Goal: Book appointment/travel/reservation

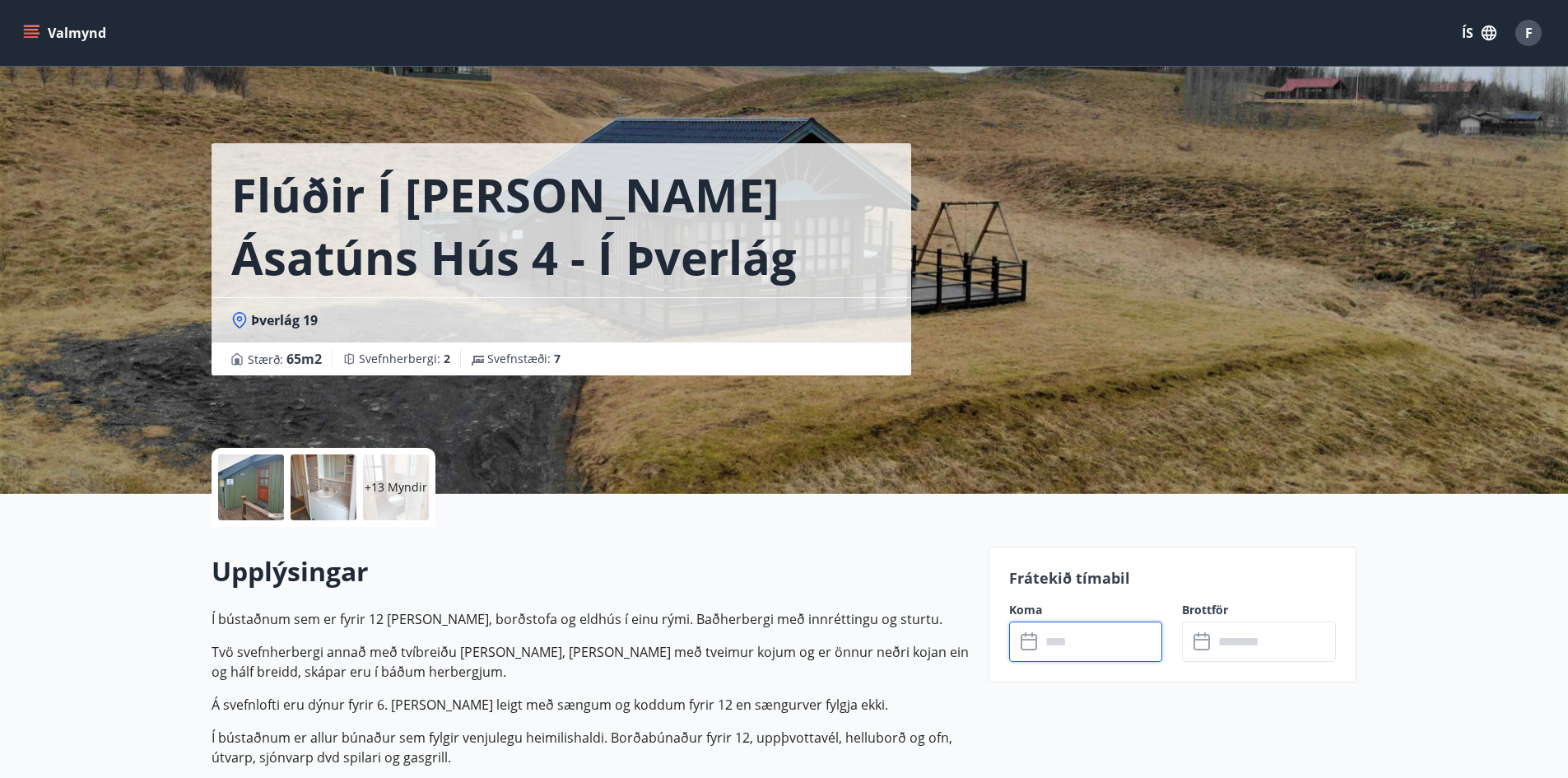
click at [1097, 638] on input "text" at bounding box center [1102, 641] width 123 height 41
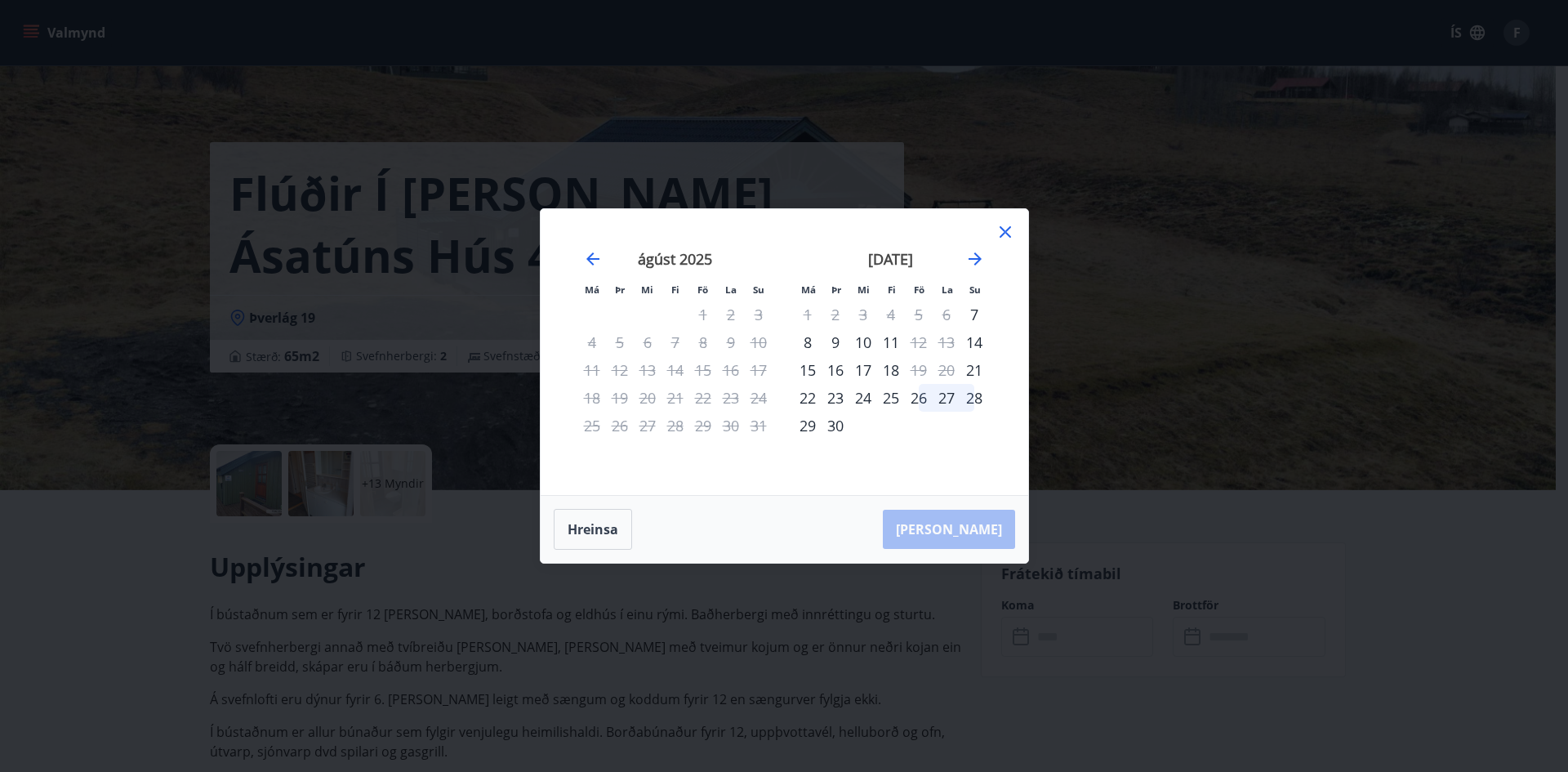
click at [1005, 227] on icon at bounding box center [1005, 232] width 20 height 20
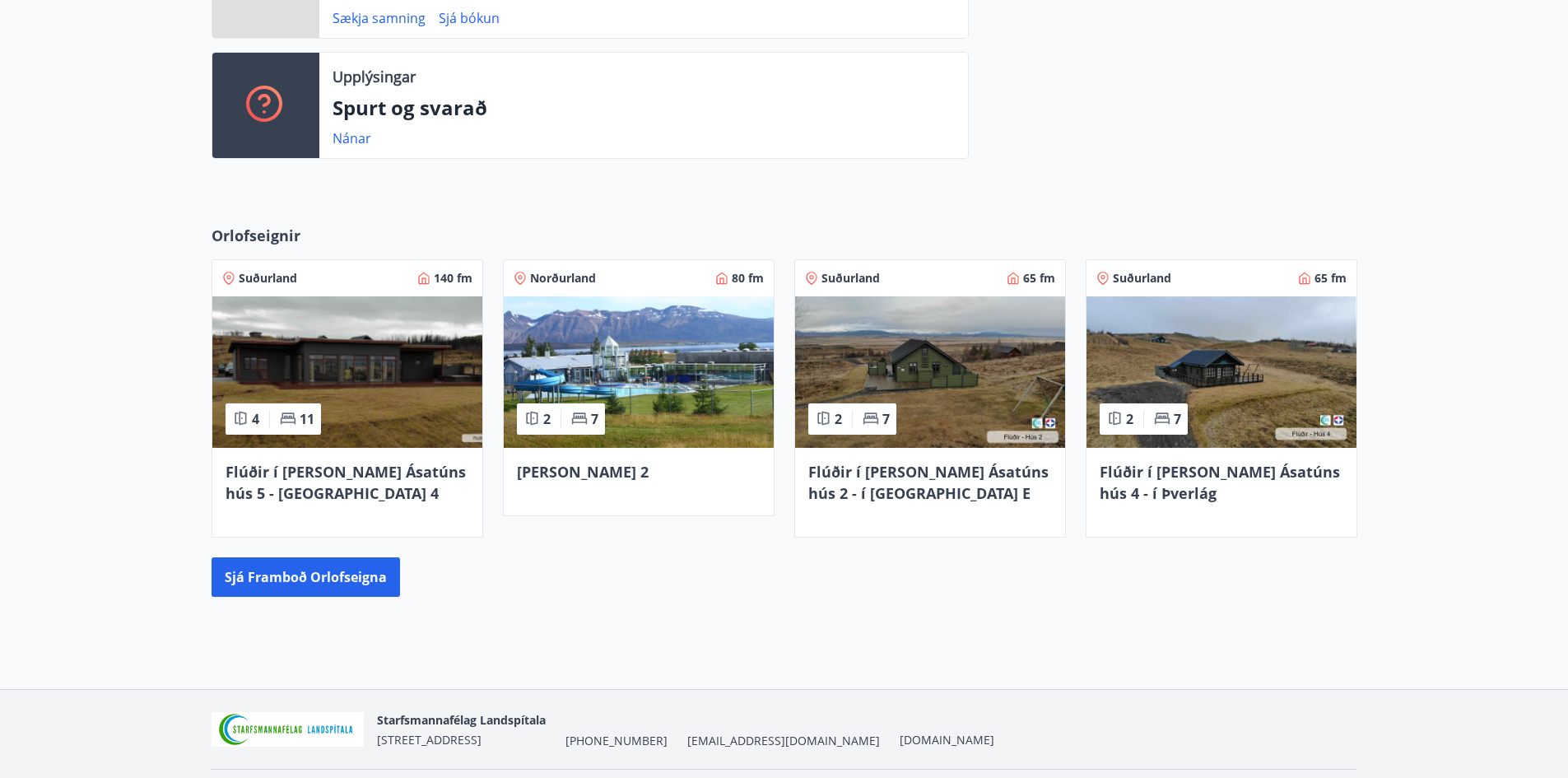
scroll to position [544, 0]
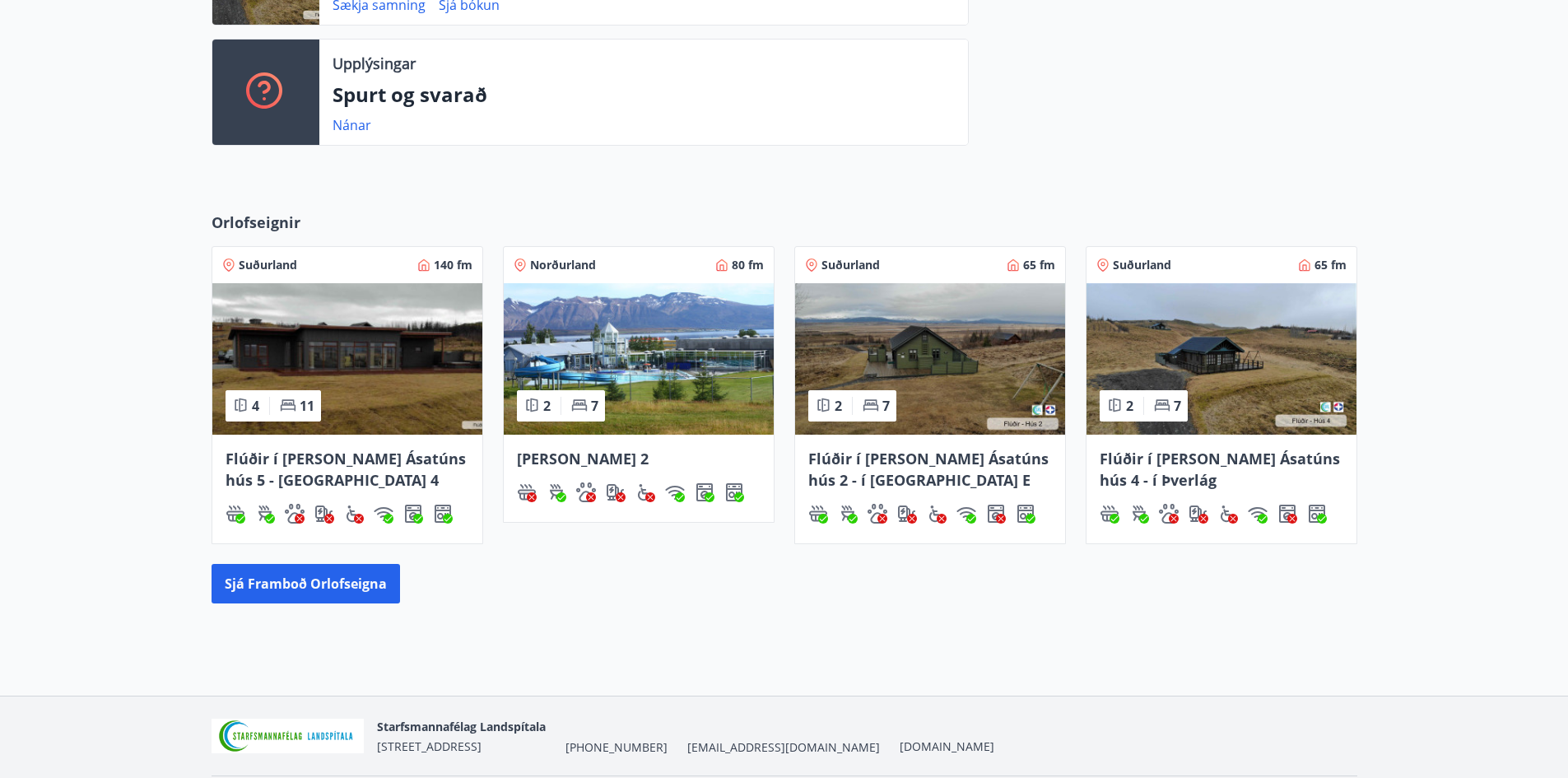
click at [938, 379] on img at bounding box center [930, 358] width 270 height 151
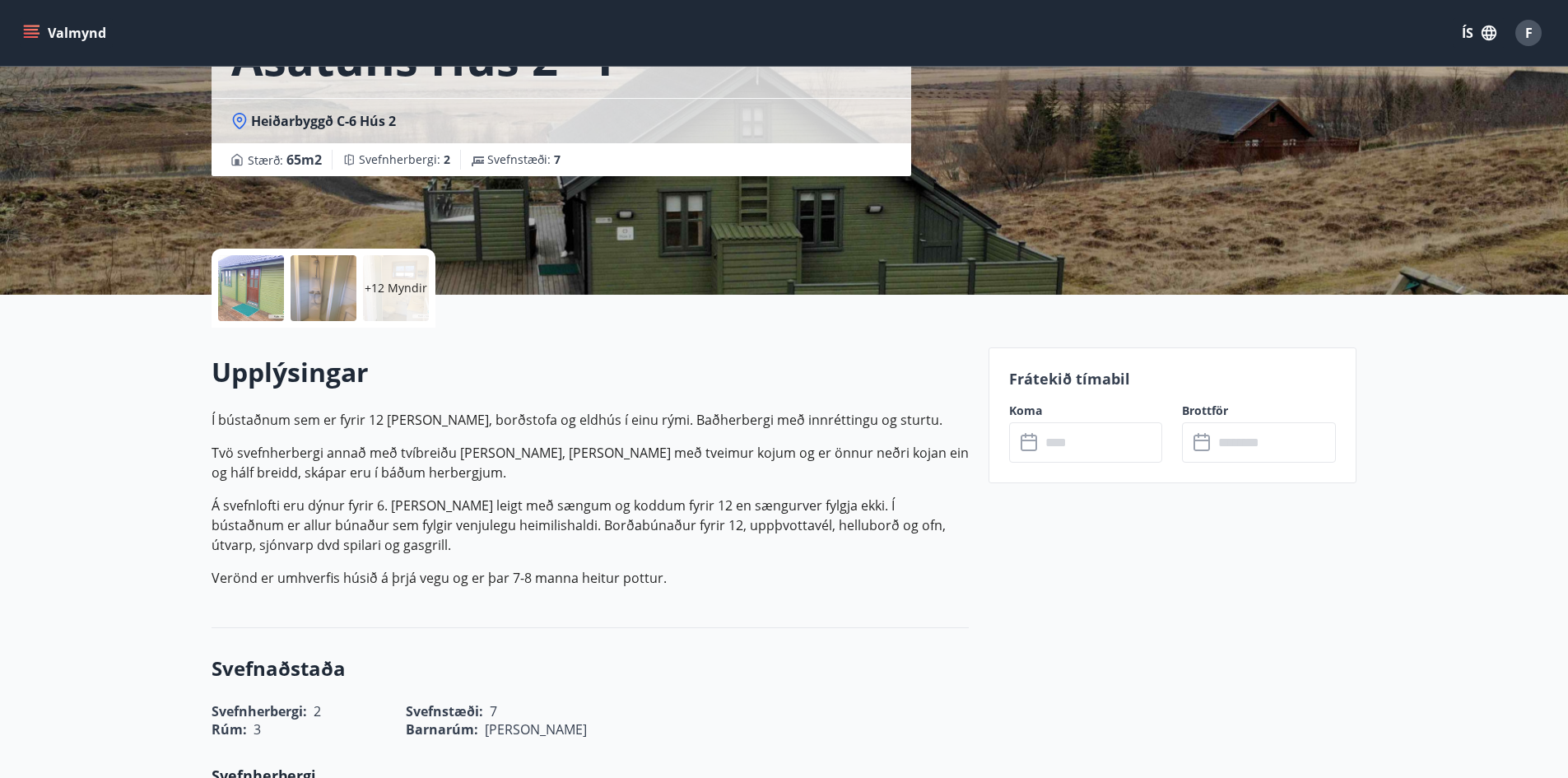
scroll to position [246, 0]
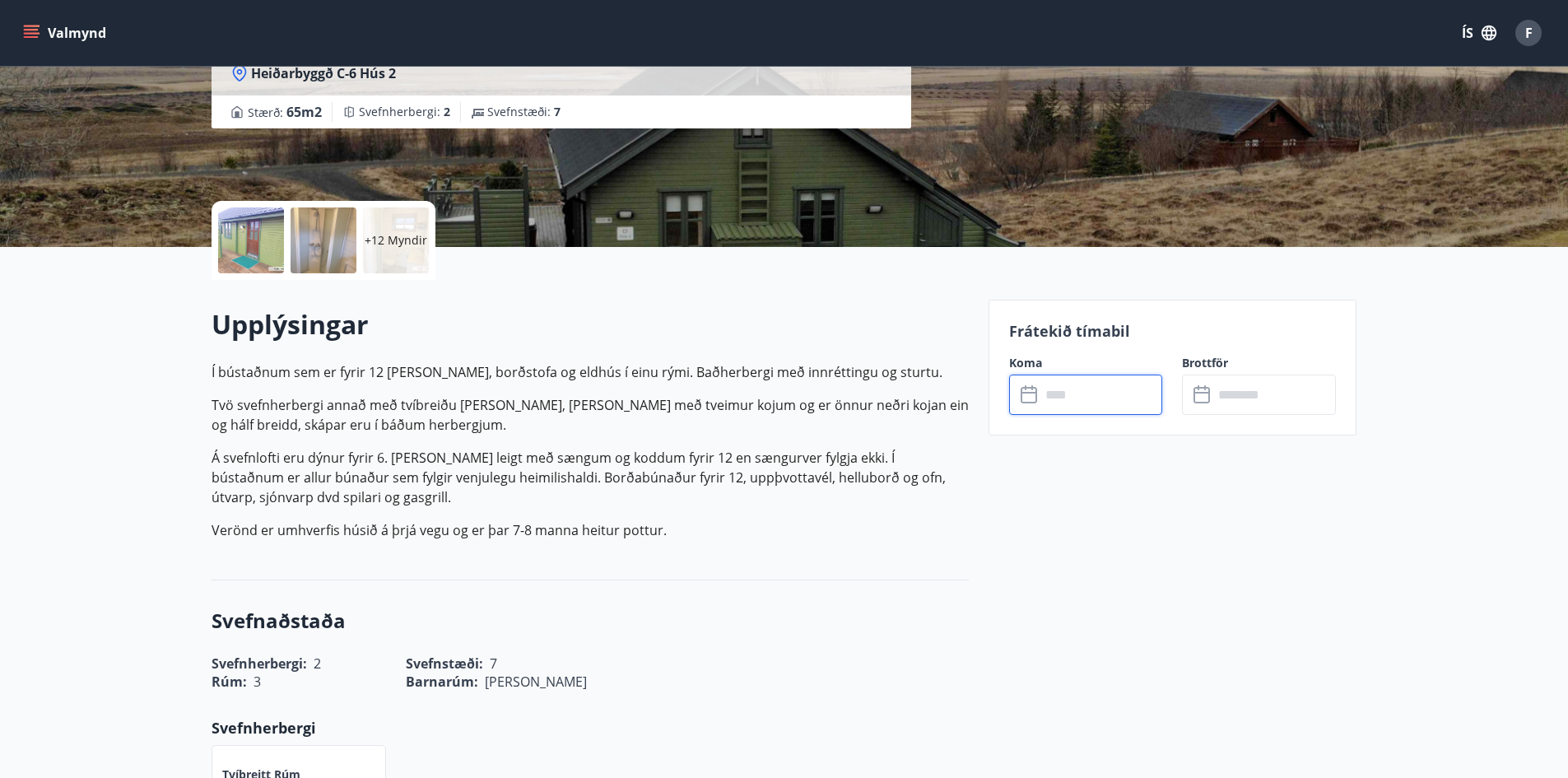
click at [1081, 391] on input "text" at bounding box center [1102, 394] width 123 height 41
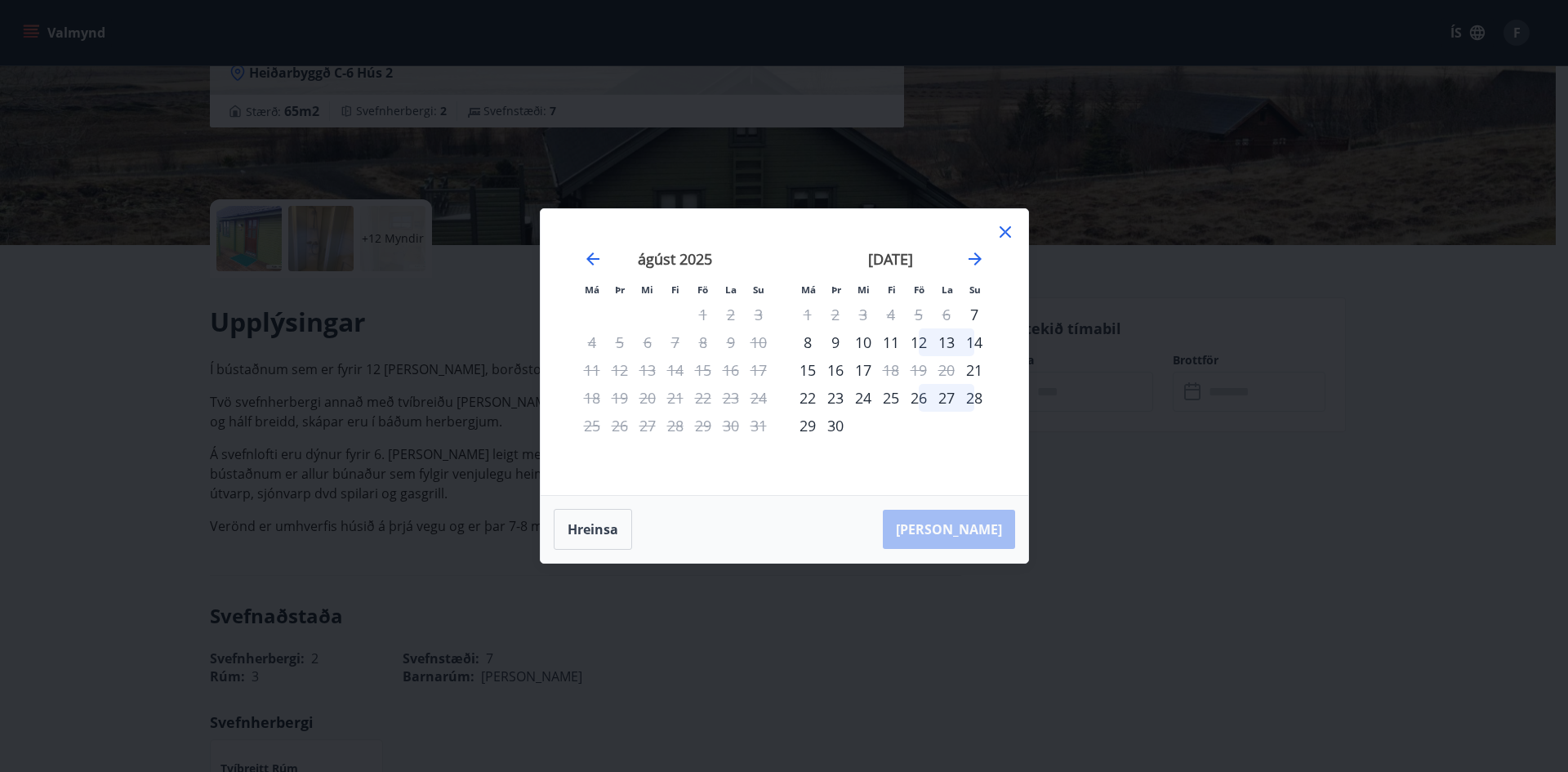
click at [1009, 233] on icon at bounding box center [1005, 232] width 20 height 20
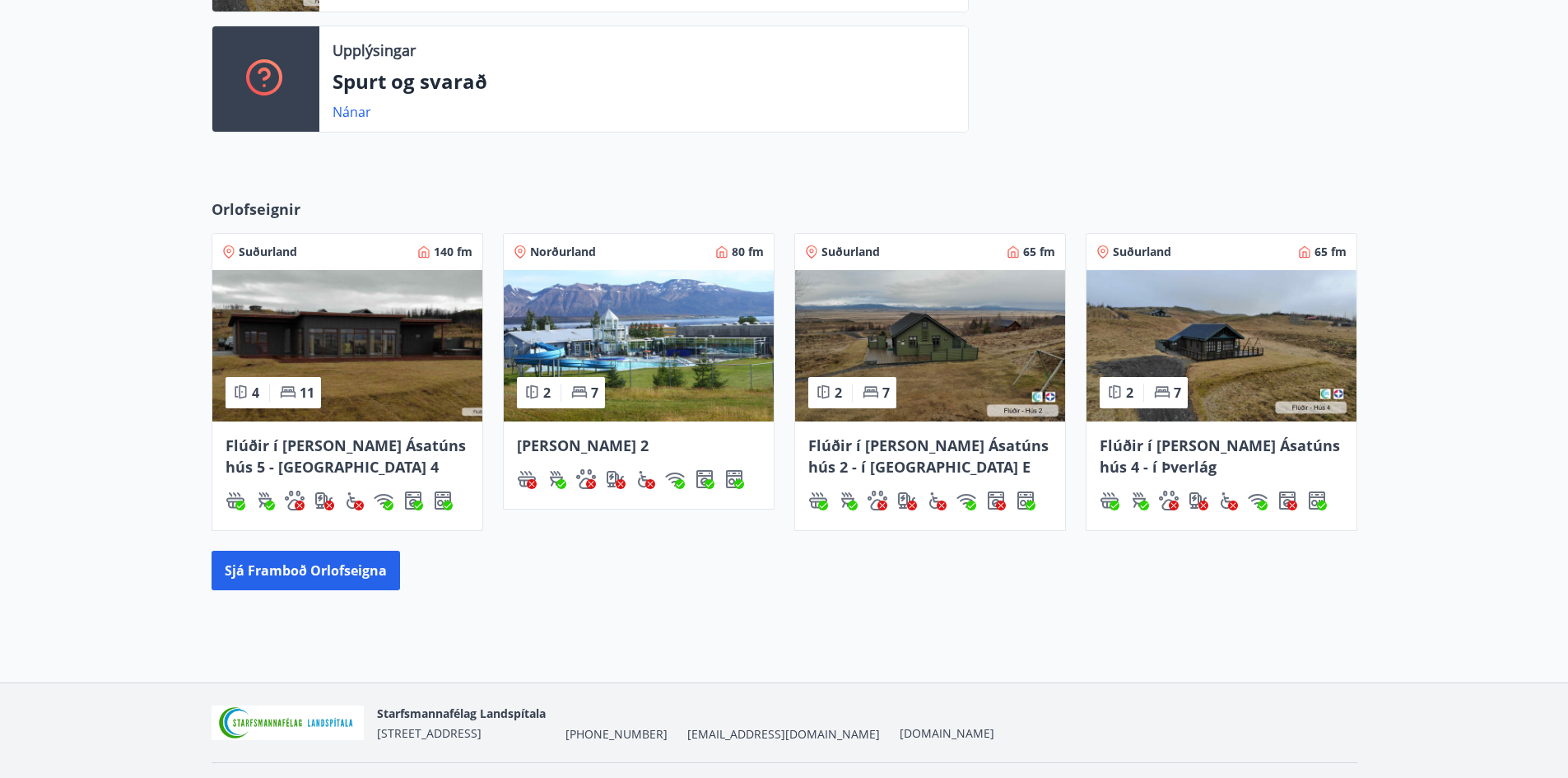
scroll to position [601, 0]
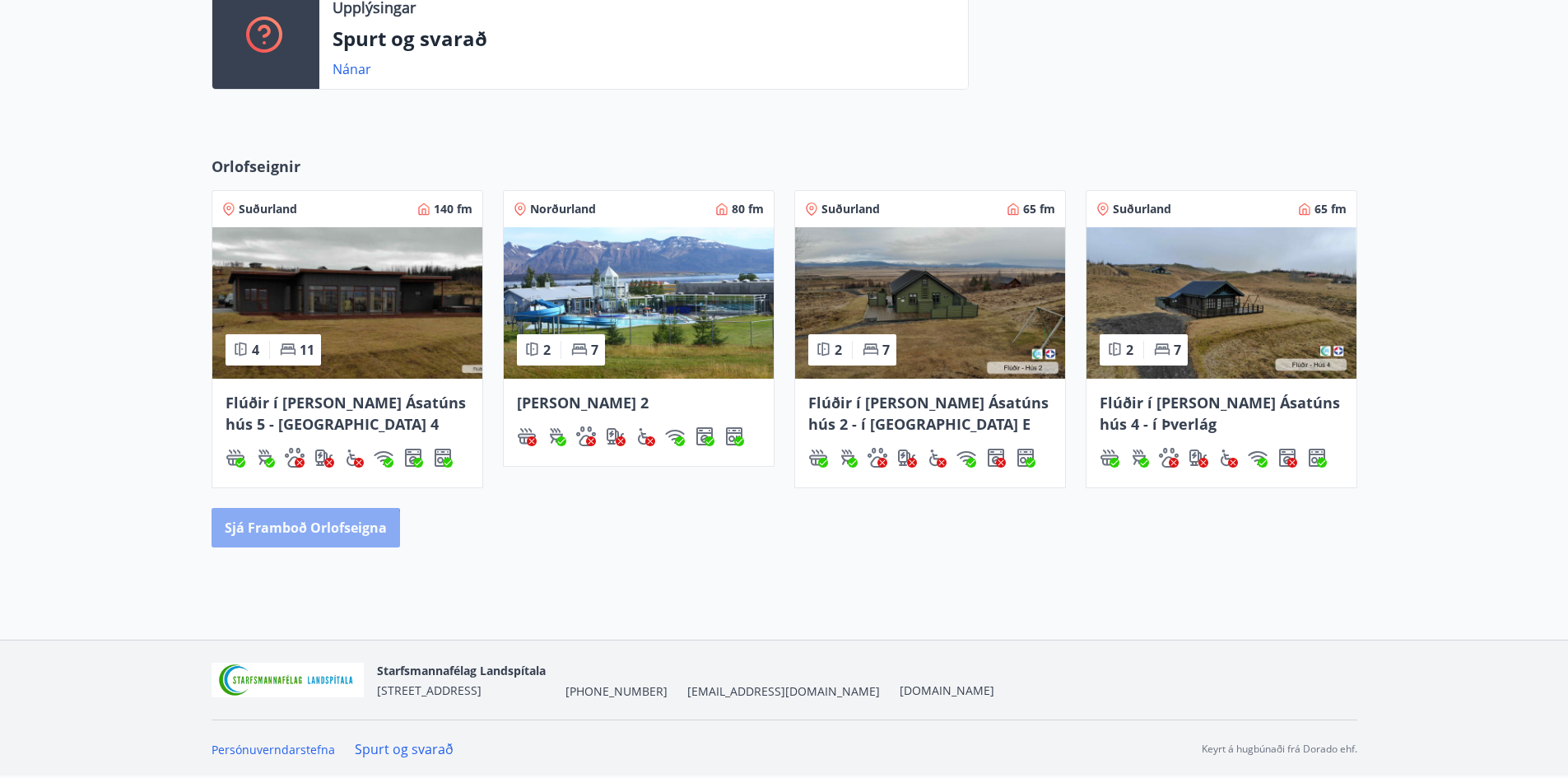
click at [303, 535] on button "Sjá framboð orlofseigna" at bounding box center [306, 528] width 188 height 40
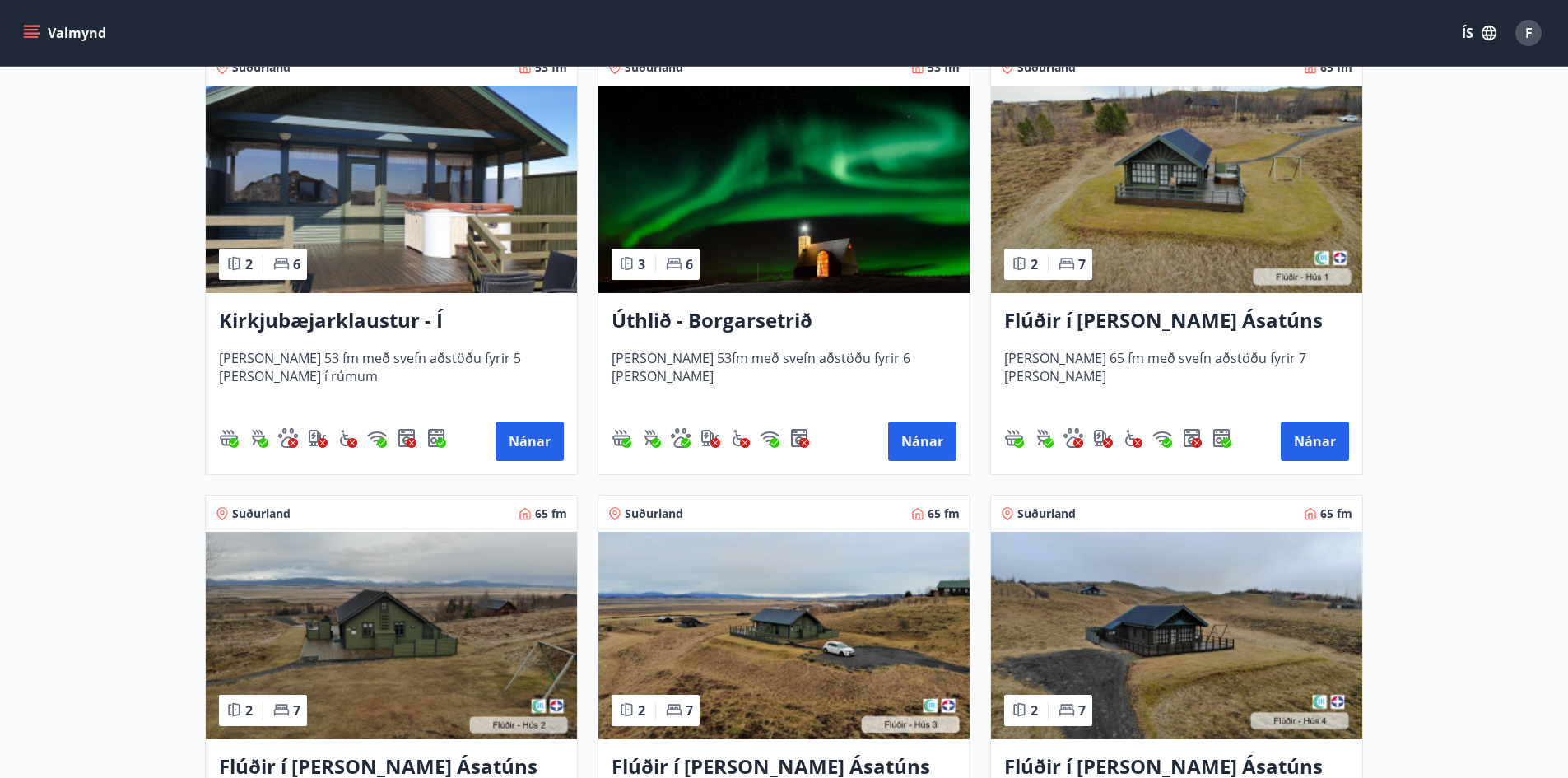
scroll to position [246, 0]
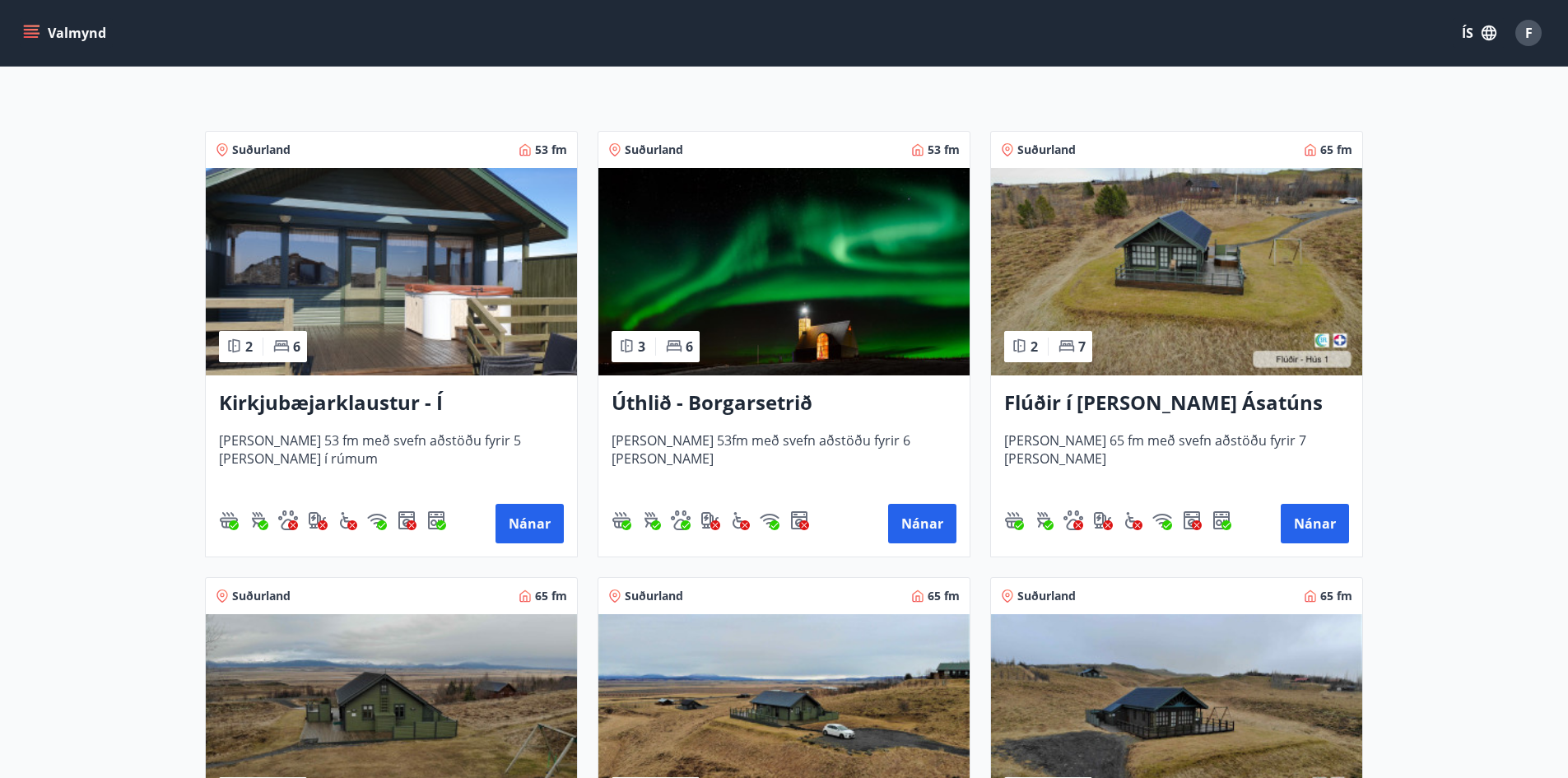
click at [1218, 276] on img at bounding box center [1176, 272] width 371 height 208
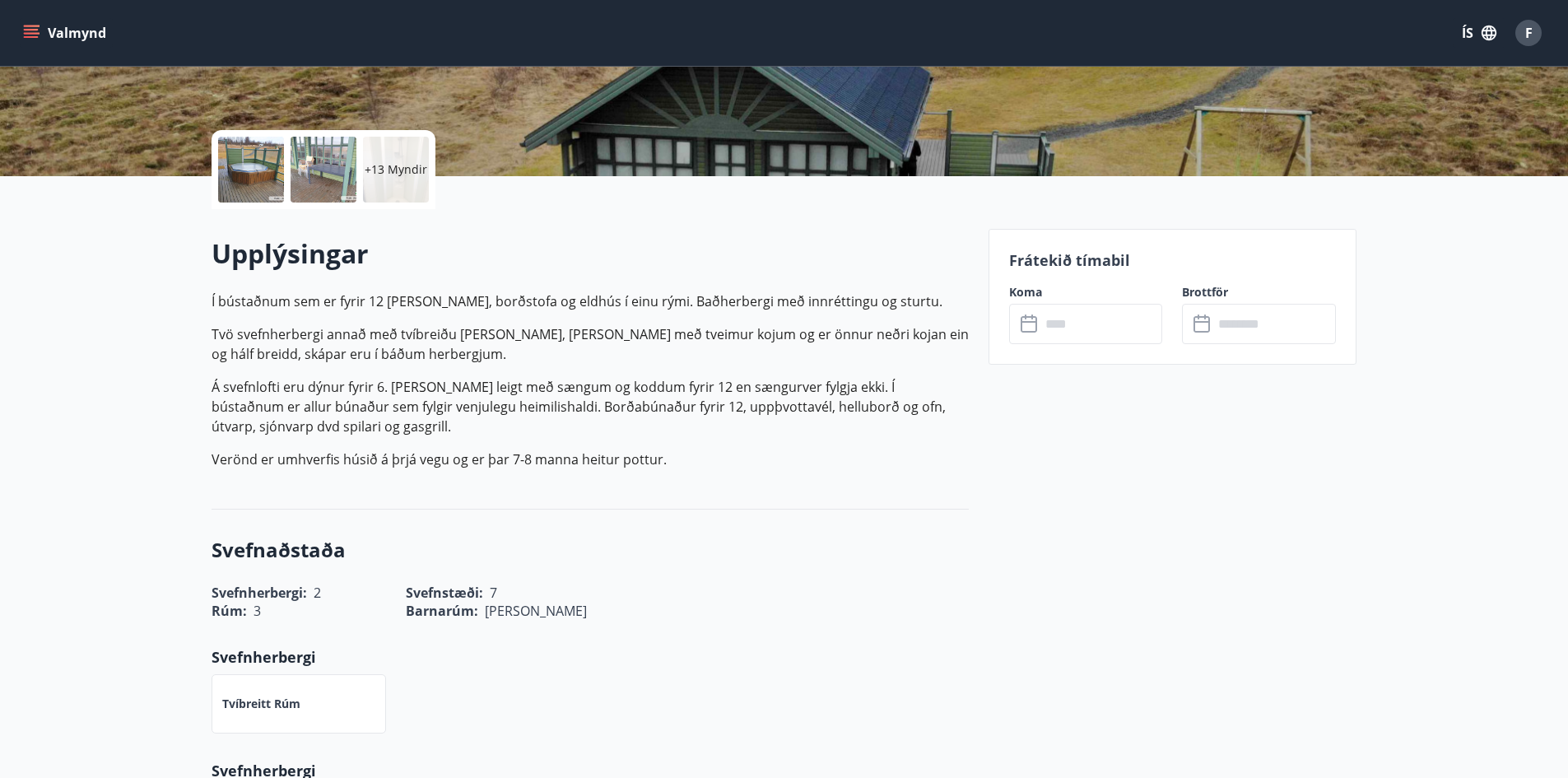
scroll to position [330, 0]
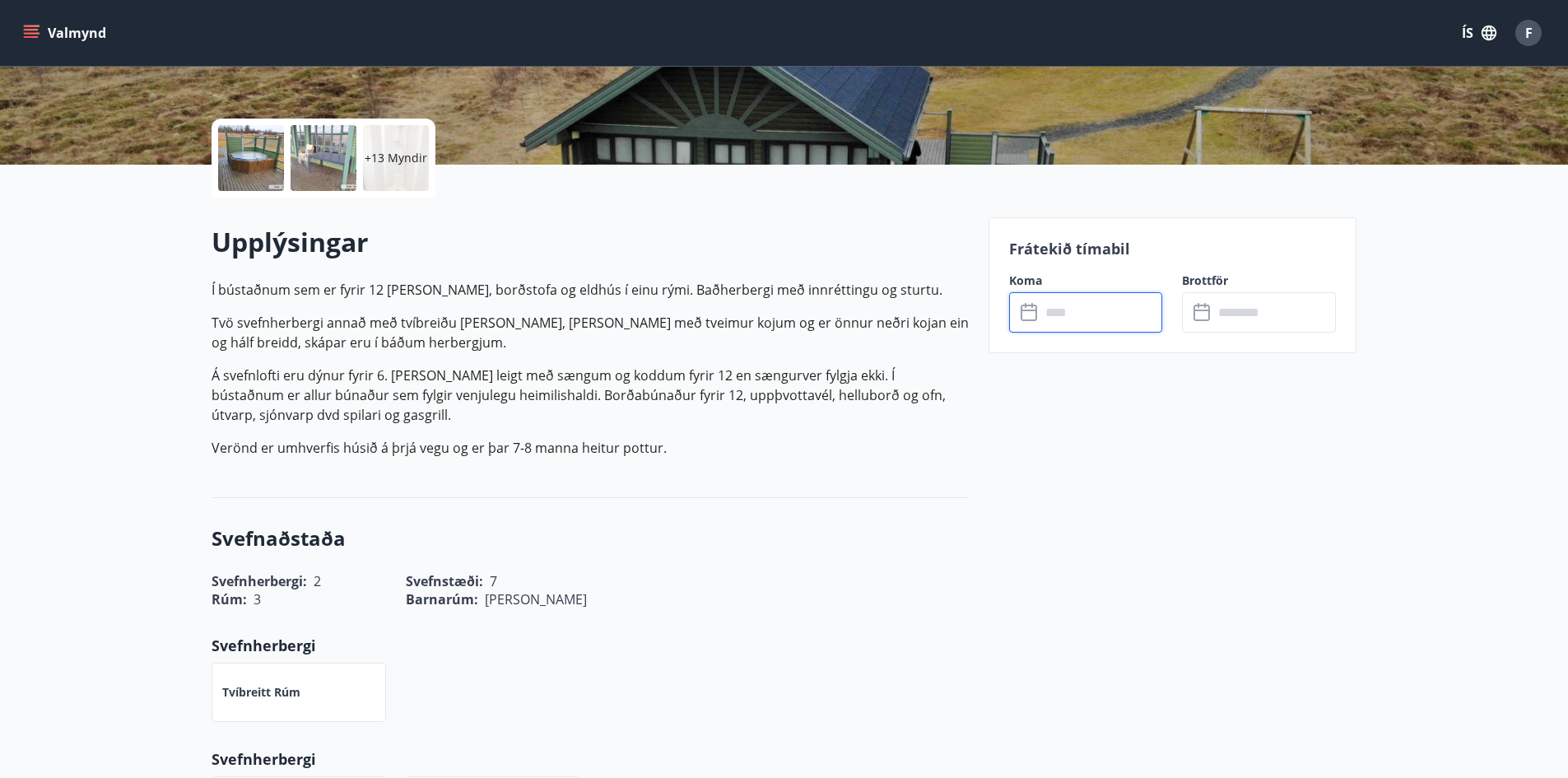
click at [1080, 314] on input "text" at bounding box center [1102, 312] width 123 height 41
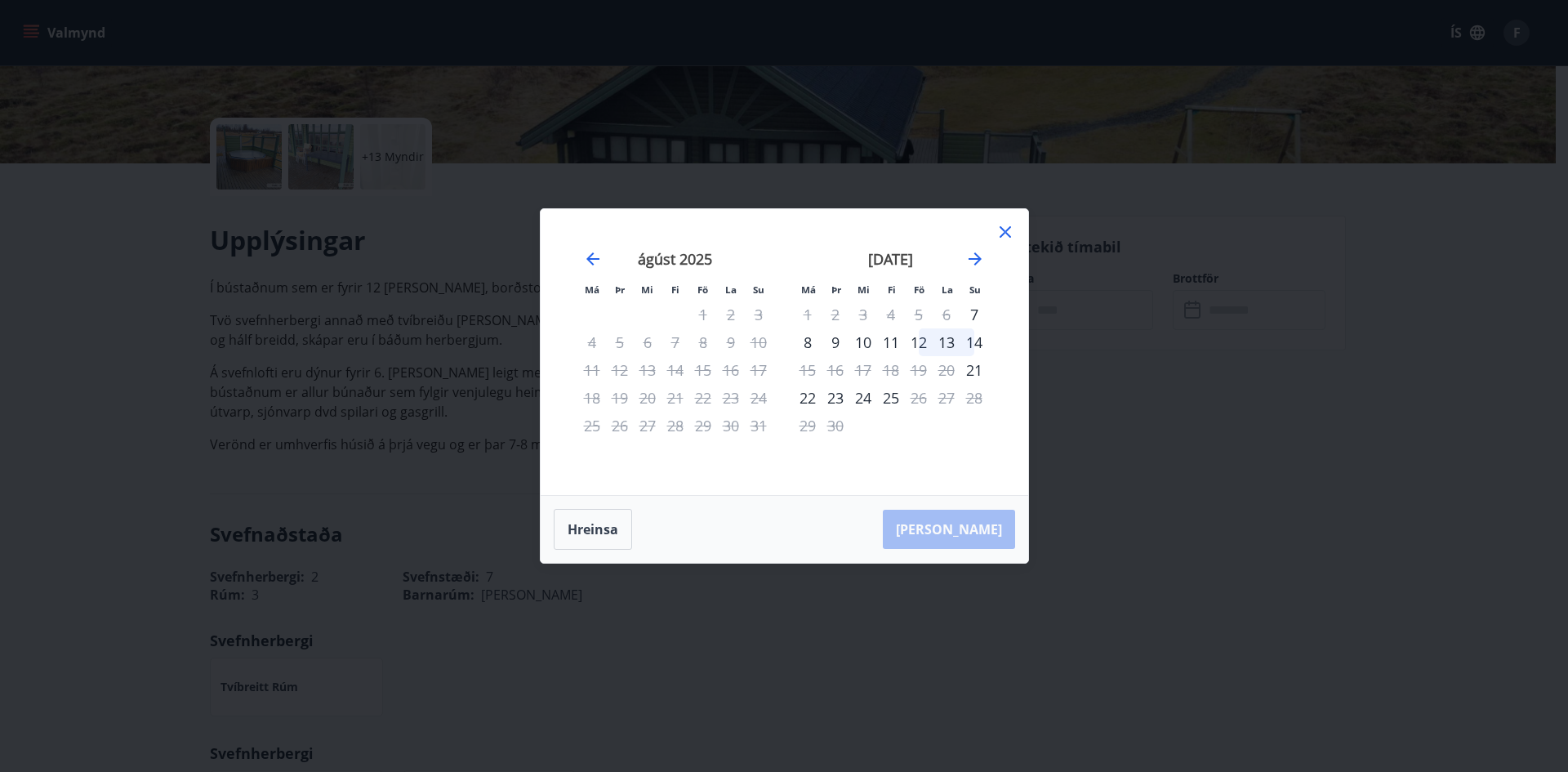
click at [1002, 235] on icon at bounding box center [1006, 232] width 12 height 12
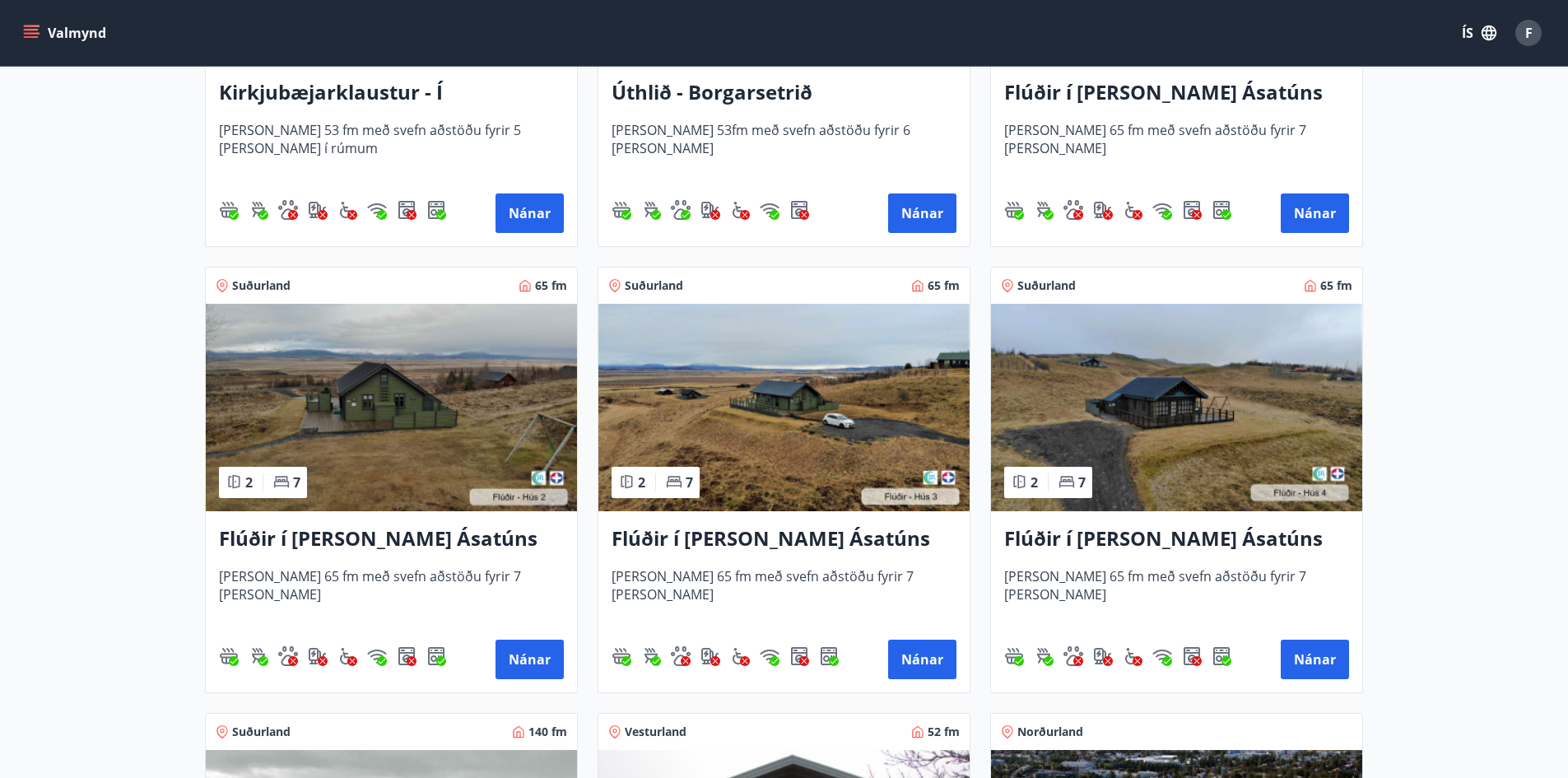
scroll to position [576, 0]
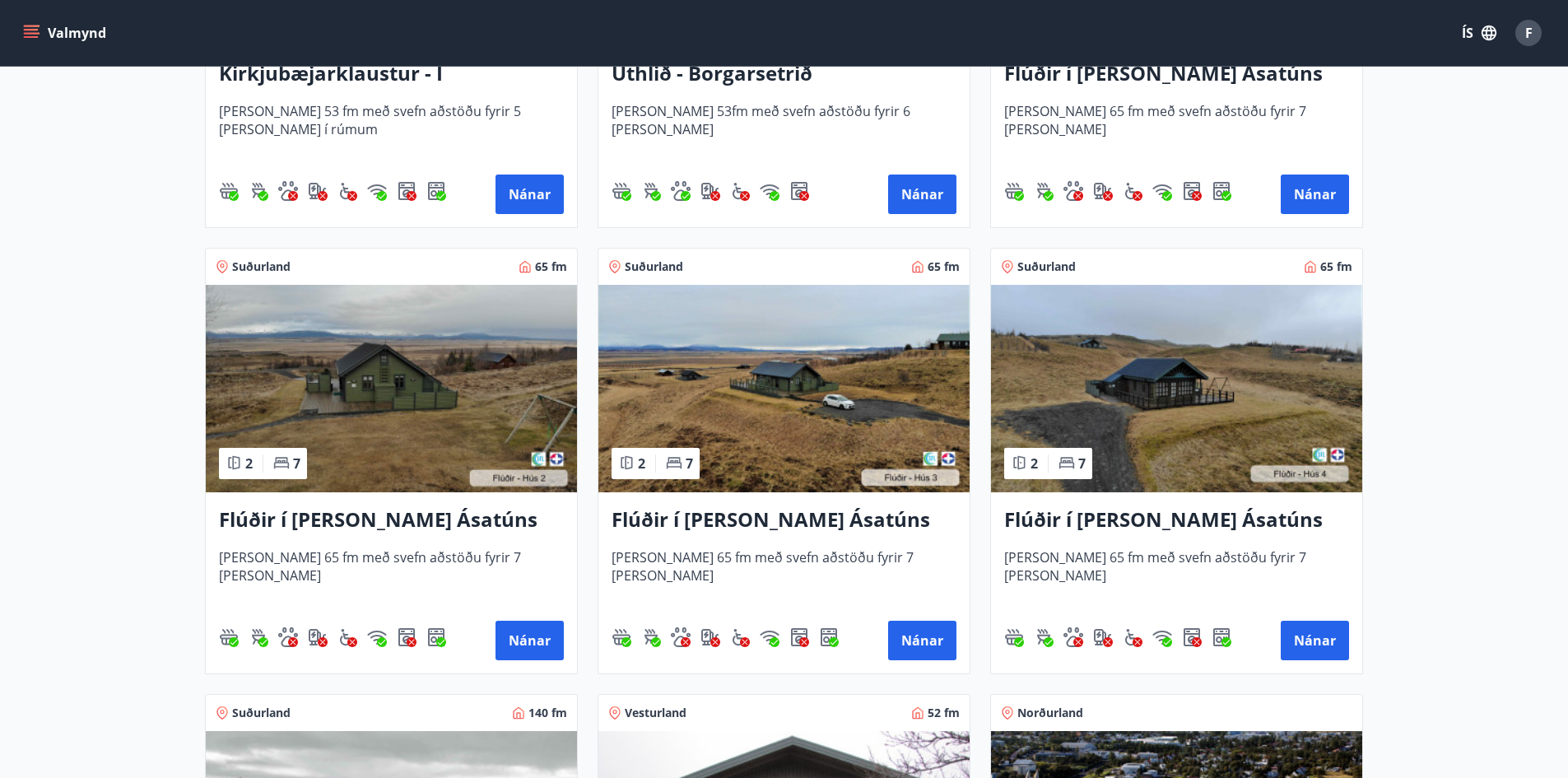
click at [779, 394] on img at bounding box center [783, 389] width 371 height 208
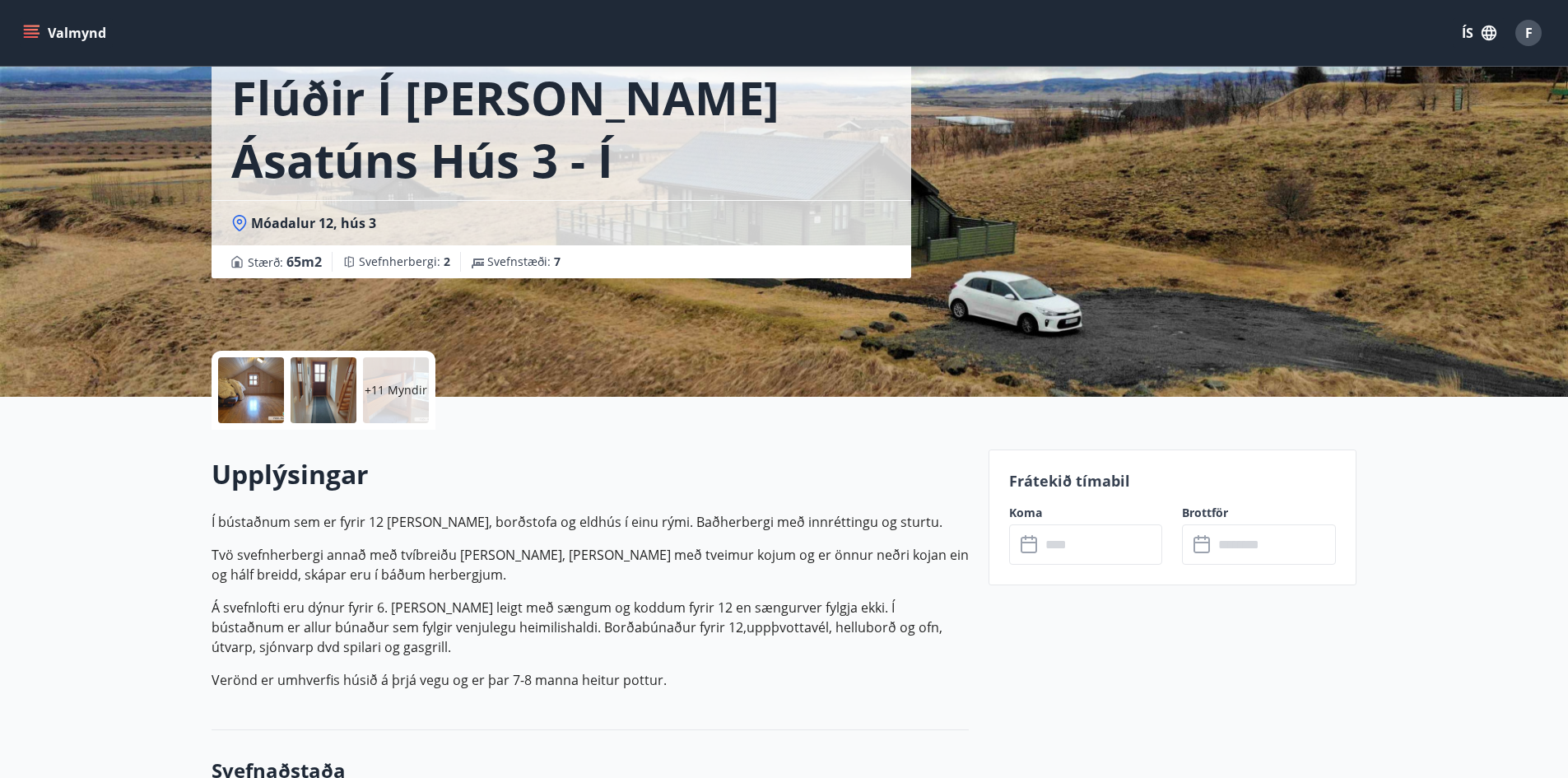
scroll to position [246, 0]
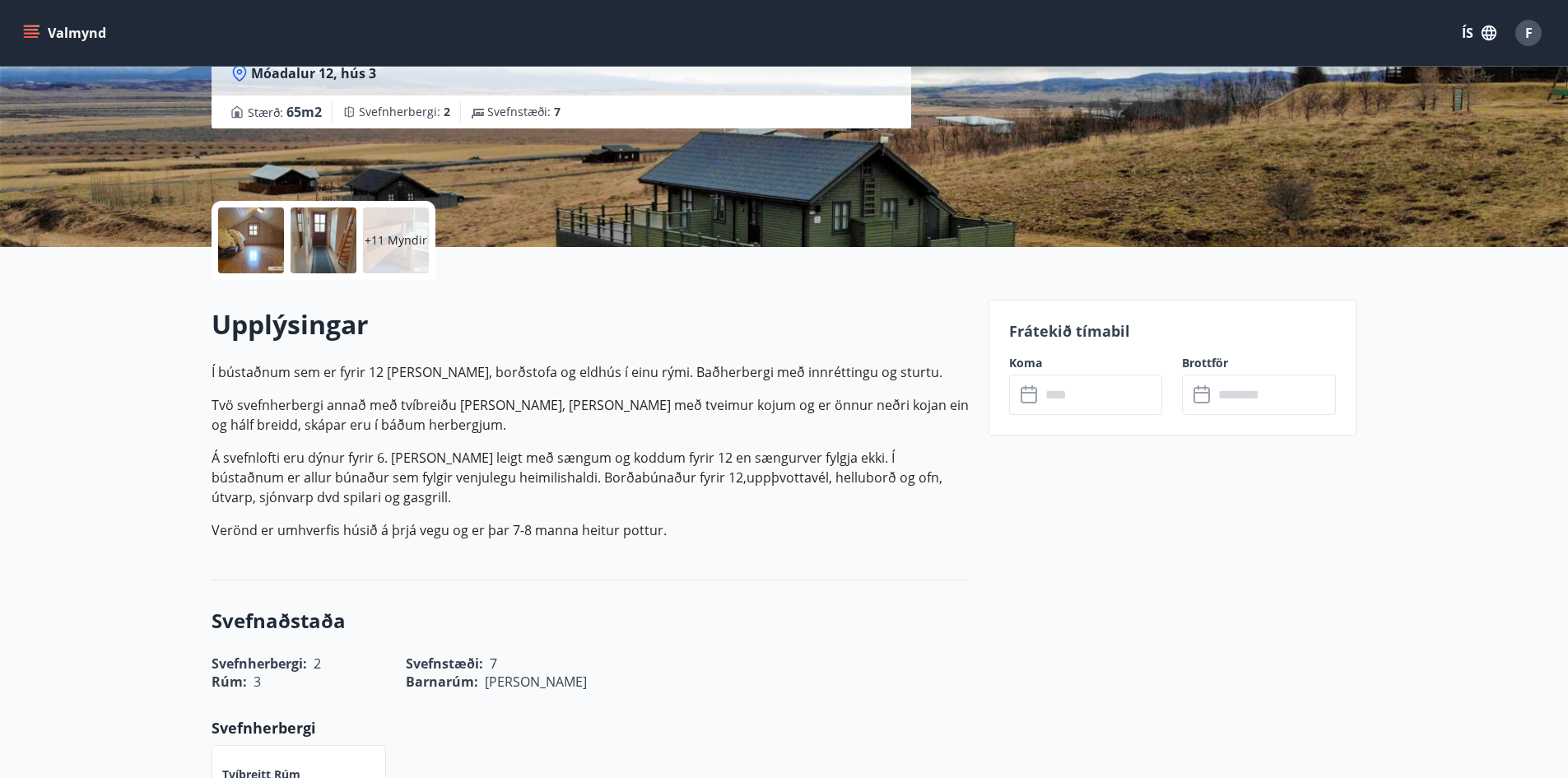
click at [1076, 398] on input "text" at bounding box center [1102, 394] width 123 height 41
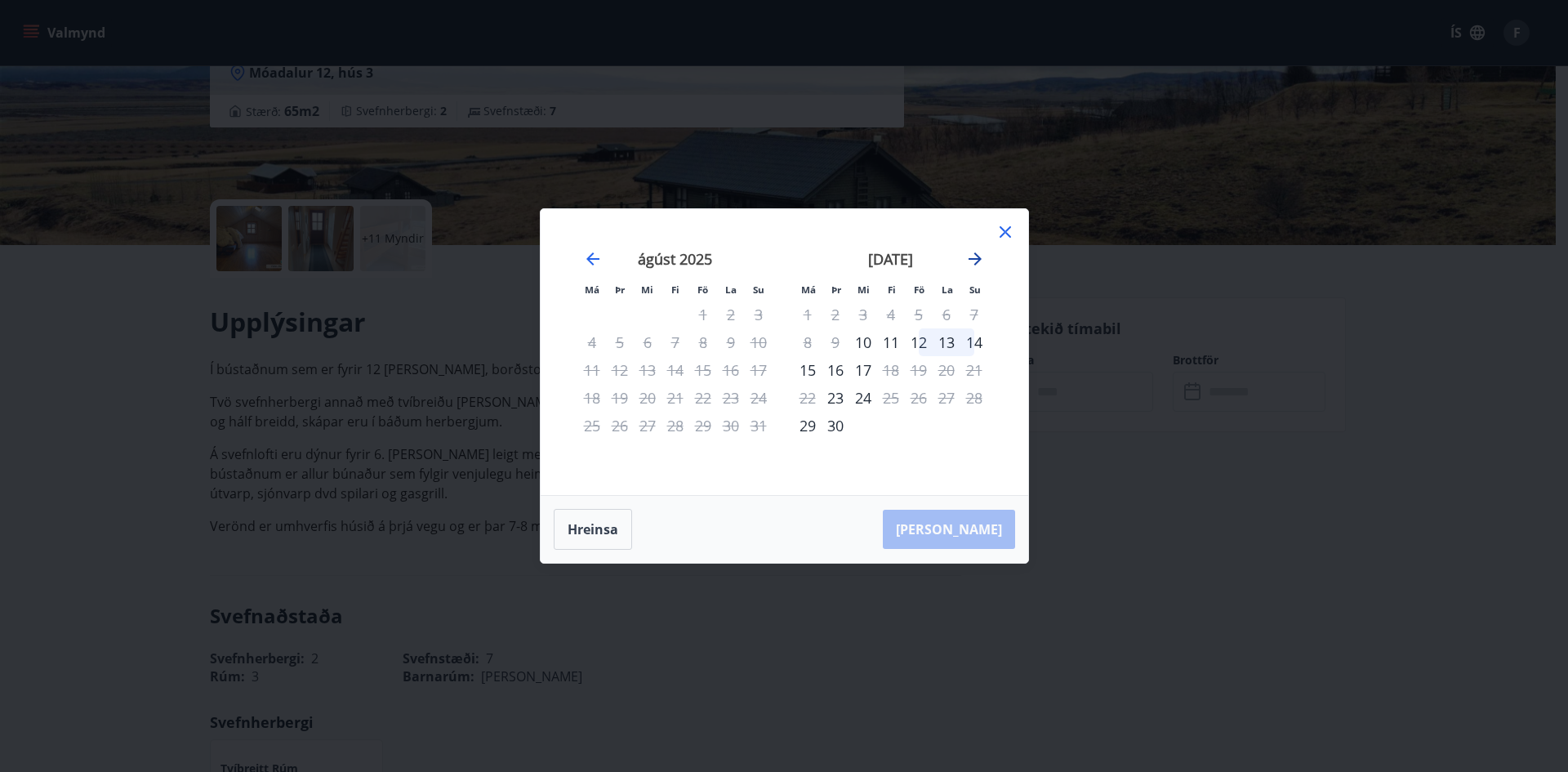
click at [980, 260] on icon "Move forward to switch to the next month." at bounding box center [975, 258] width 13 height 13
click at [925, 338] on div "10" at bounding box center [919, 342] width 28 height 28
click at [1007, 233] on icon at bounding box center [1005, 232] width 20 height 20
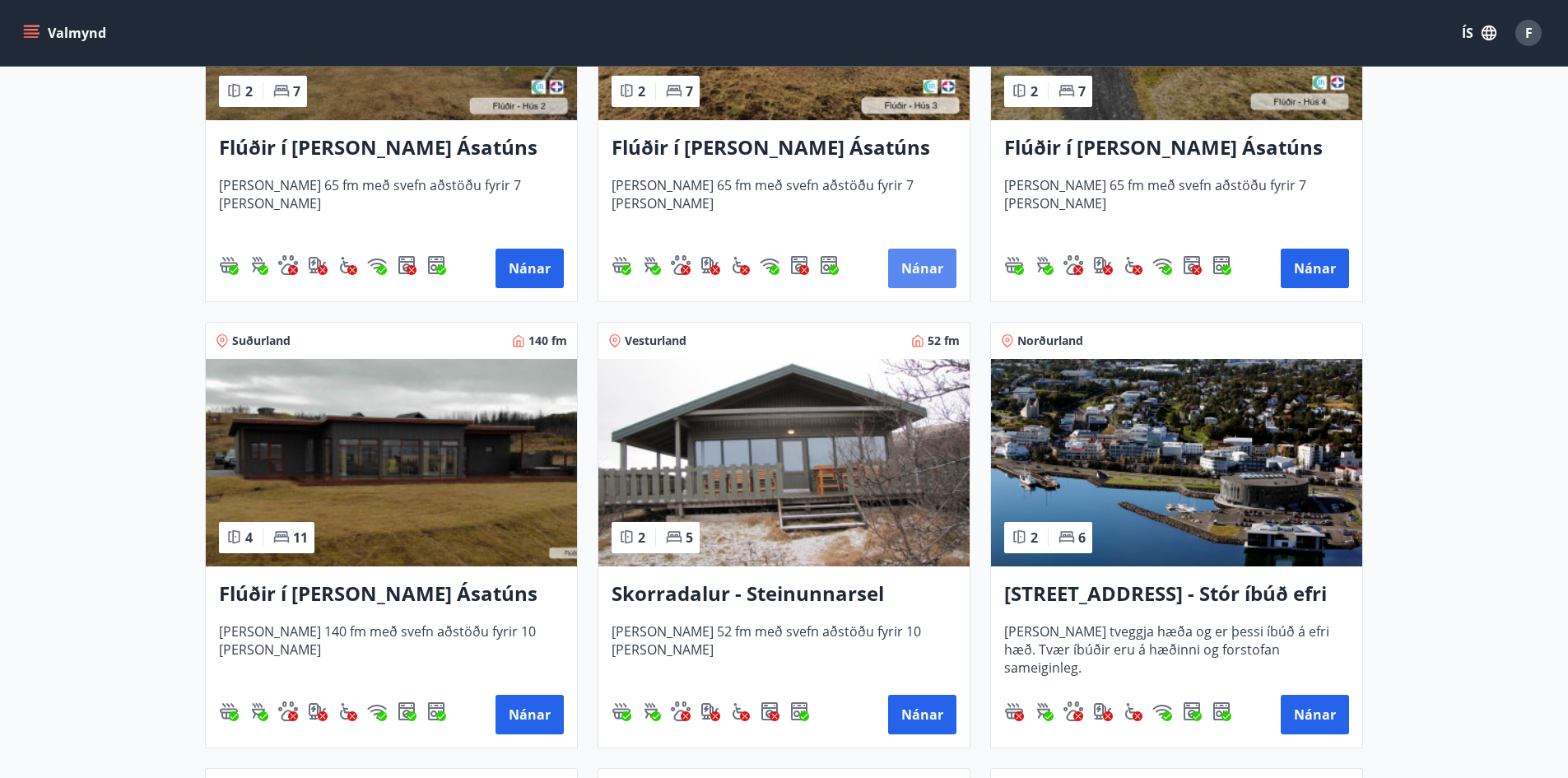
scroll to position [990, 0]
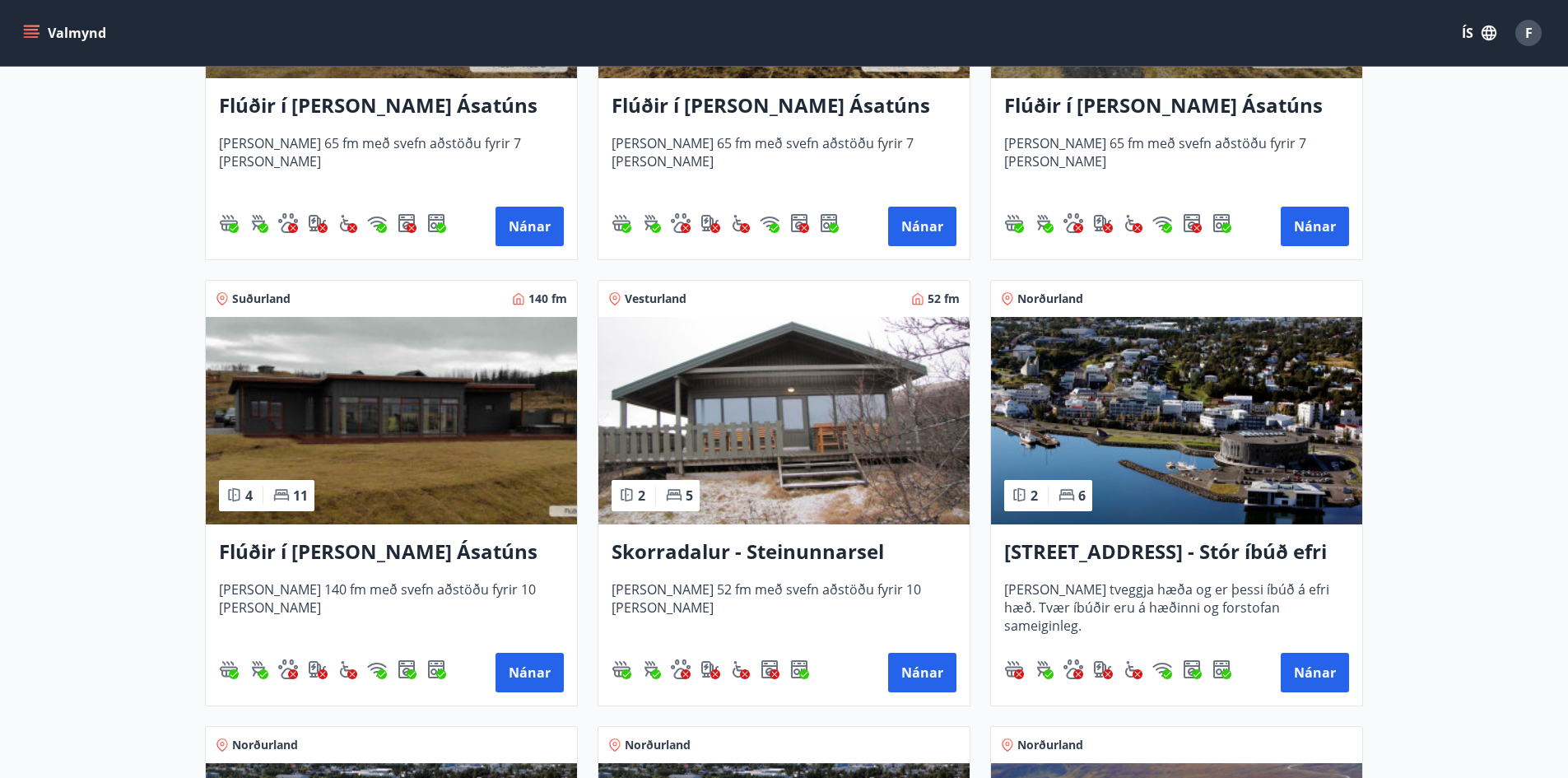
click at [461, 423] on img at bounding box center [391, 421] width 371 height 208
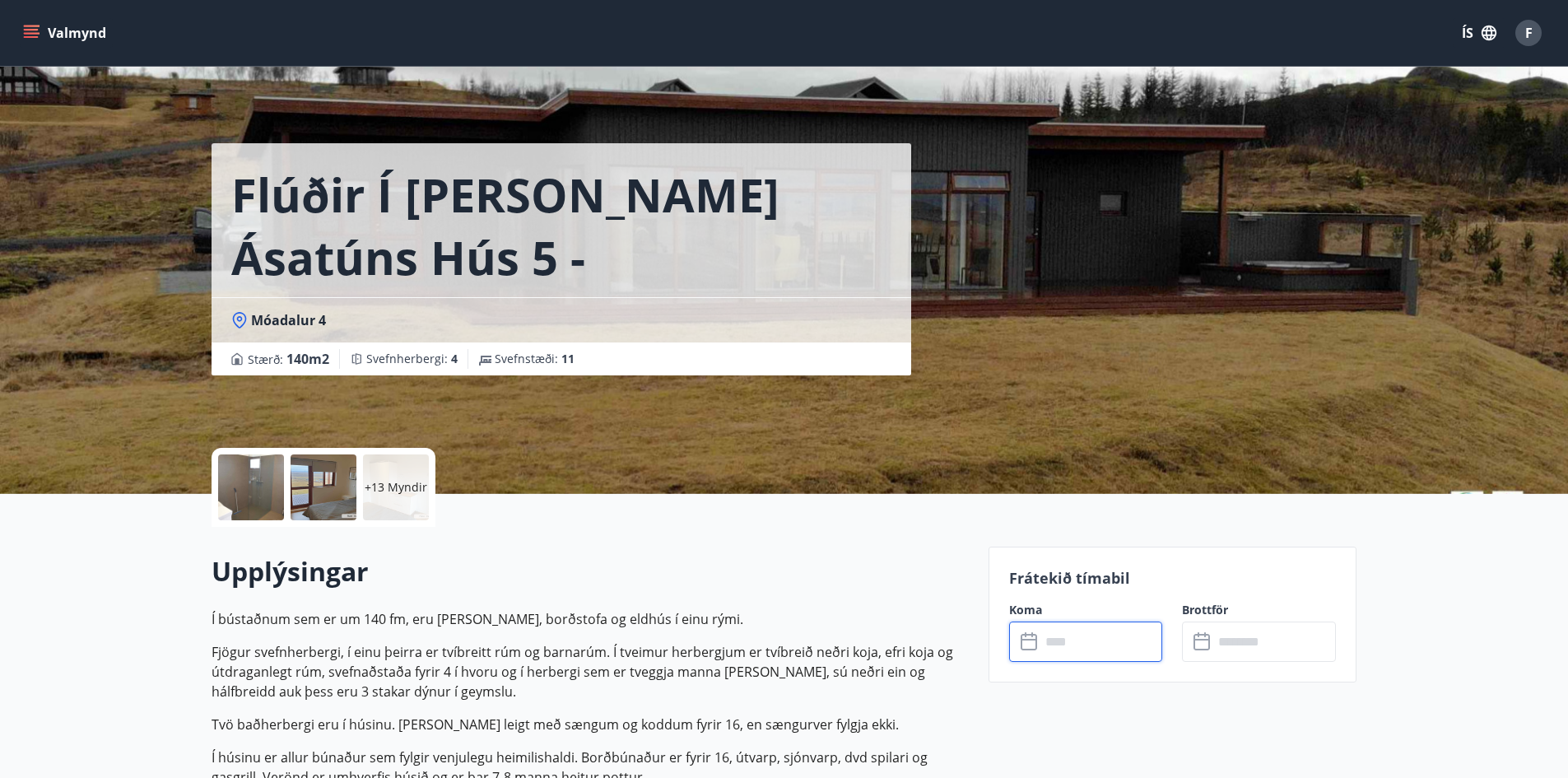
click at [1101, 646] on input "text" at bounding box center [1102, 641] width 123 height 41
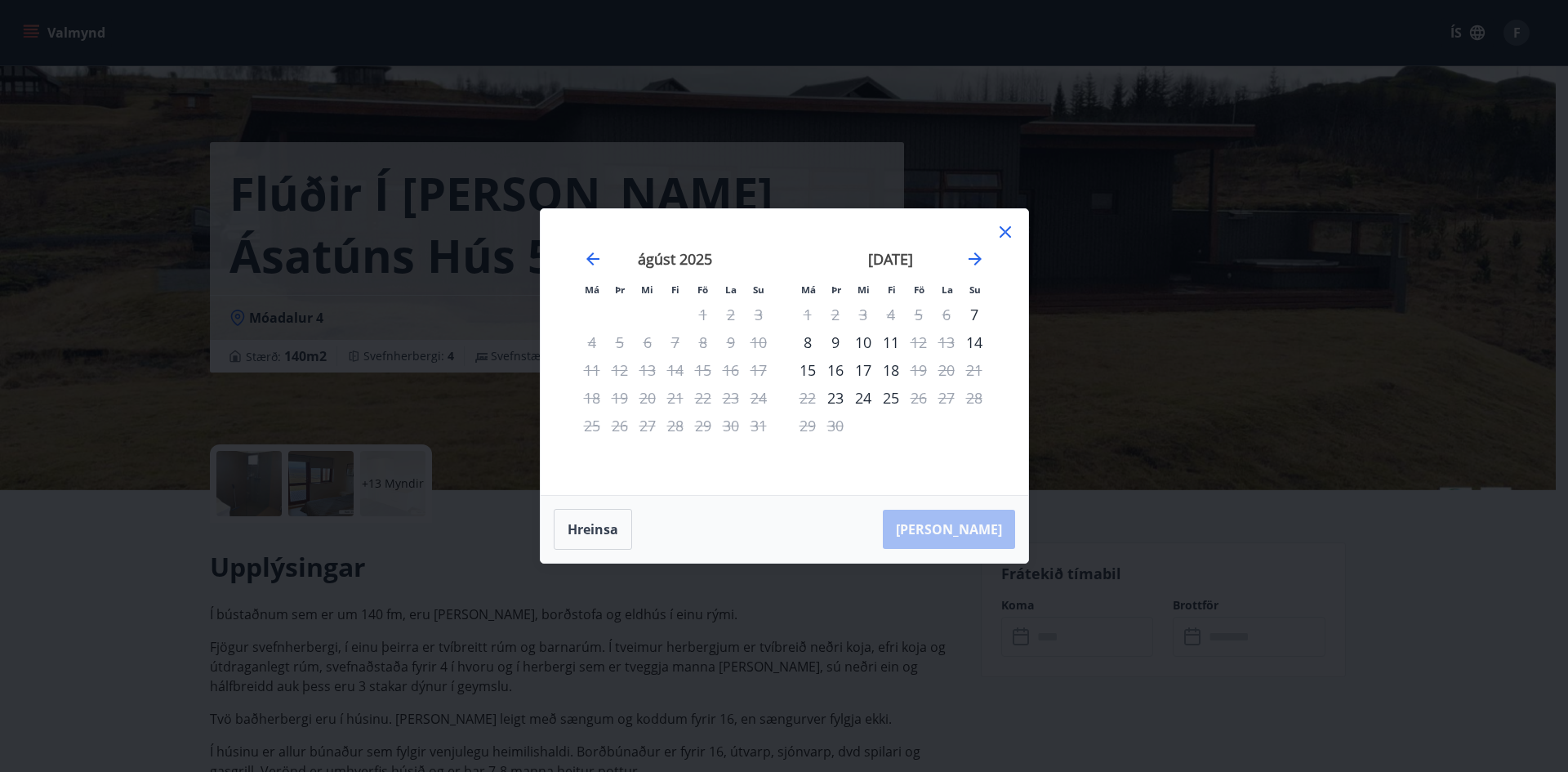
click at [1003, 229] on icon at bounding box center [1005, 232] width 20 height 20
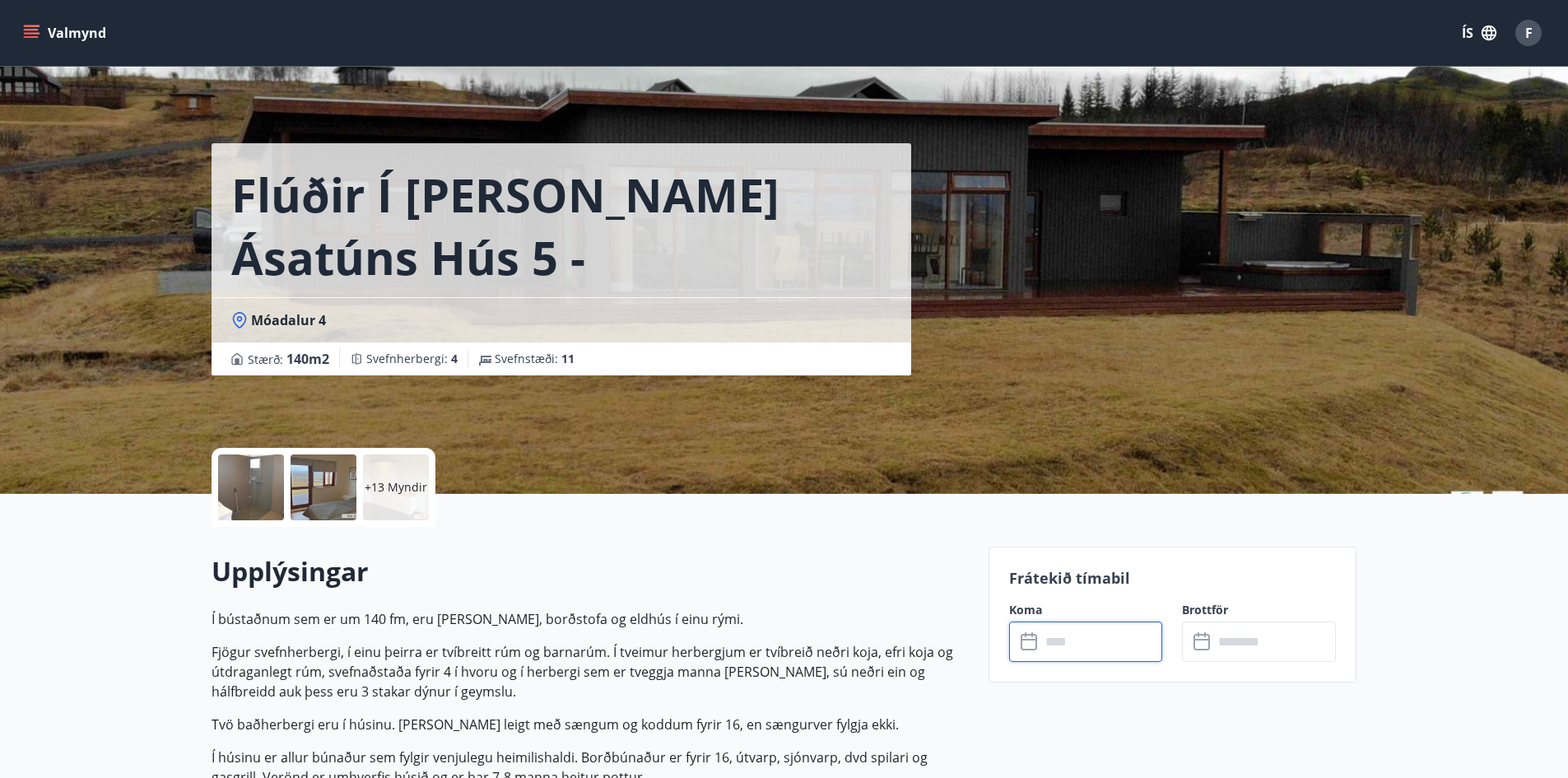
click at [1522, 33] on div "F" at bounding box center [1528, 33] width 27 height 27
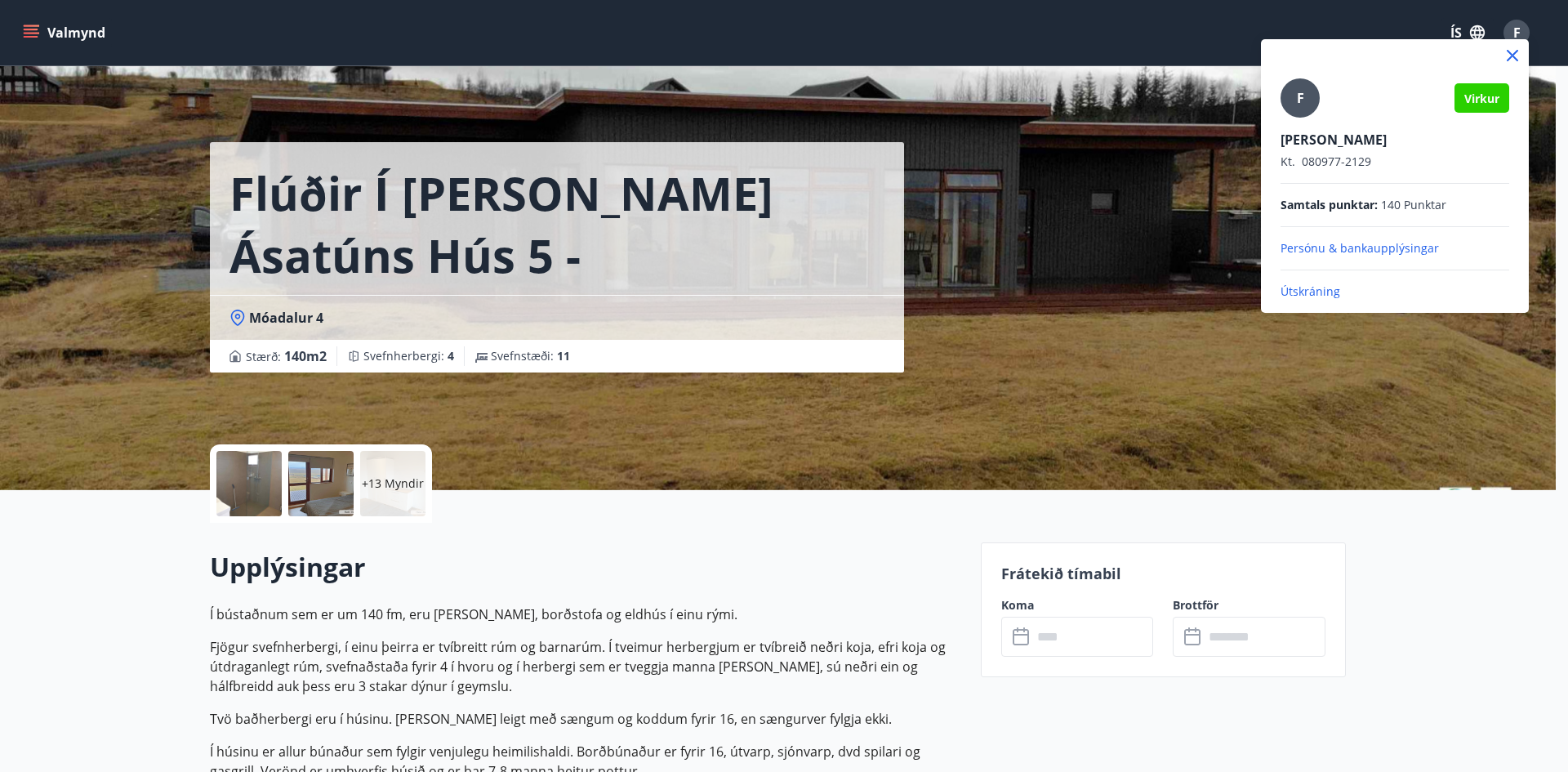
click at [1319, 296] on p "Útskráning" at bounding box center [1395, 291] width 229 height 17
